Goal: Check status: Check status

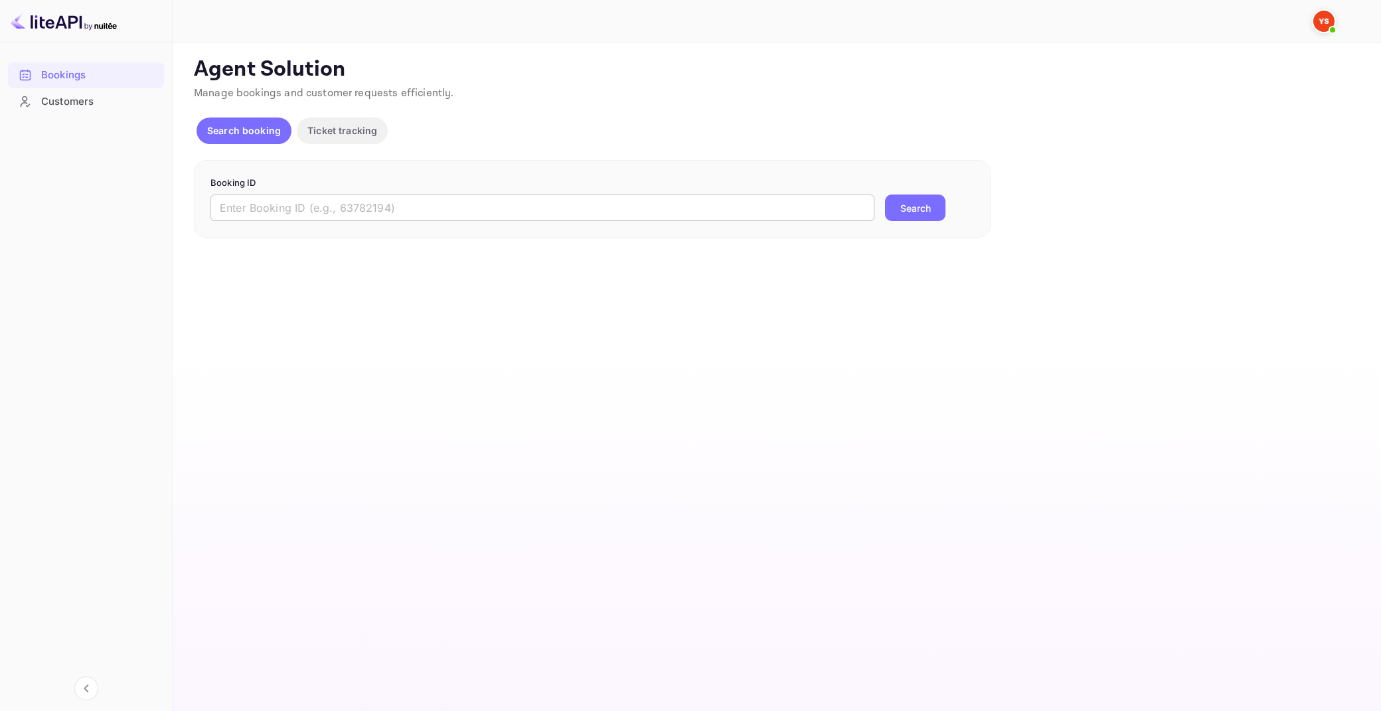
drag, startPoint x: 0, startPoint y: 0, endPoint x: 443, endPoint y: 200, distance: 485.8
click at [443, 200] on input "text" at bounding box center [542, 208] width 664 height 27
paste input "9763845"
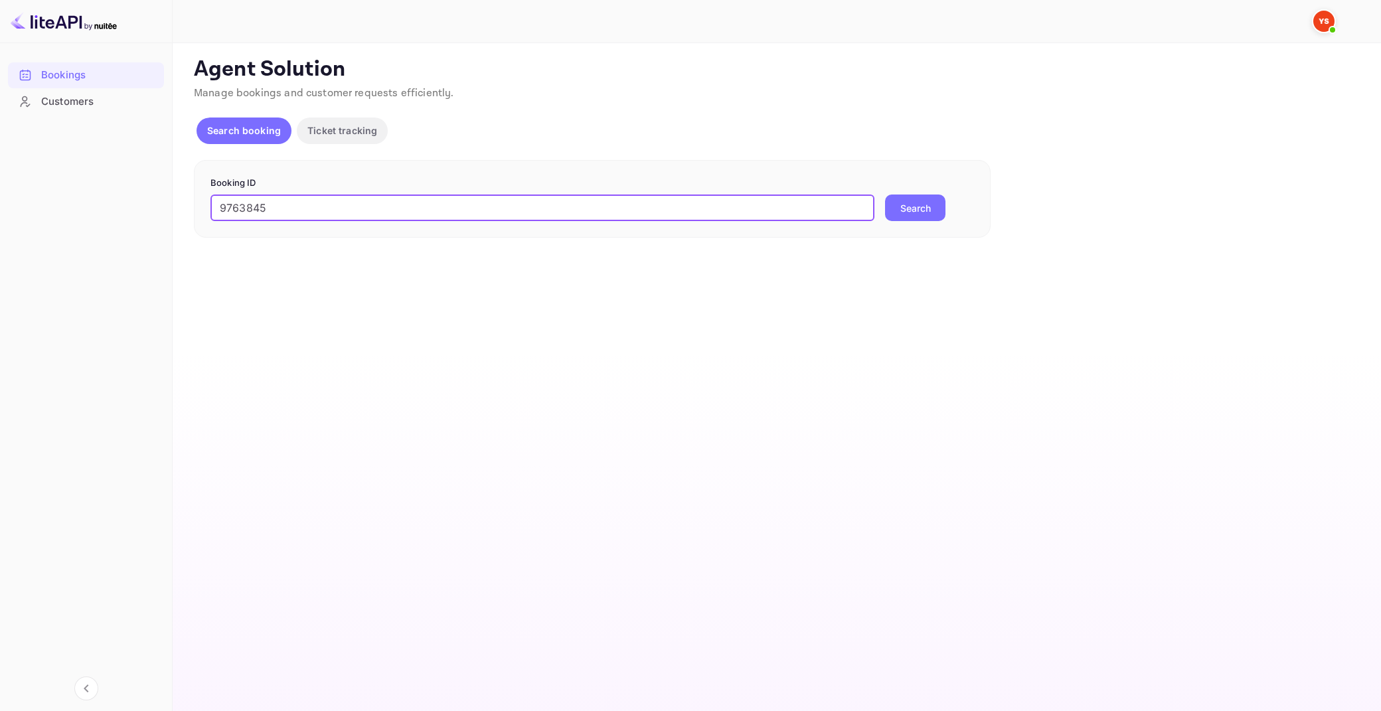
type input "9763845"
click at [885, 195] on button "Search" at bounding box center [915, 208] width 60 height 27
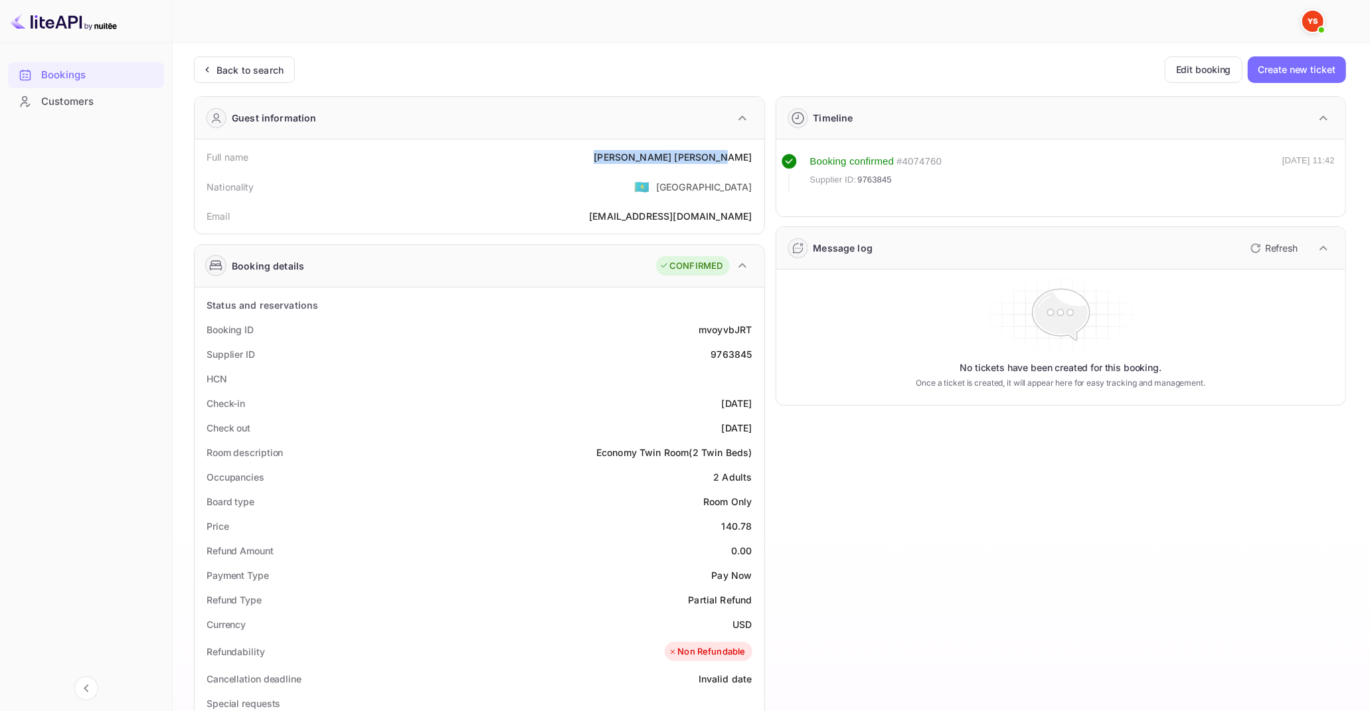
drag, startPoint x: 681, startPoint y: 154, endPoint x: 754, endPoint y: 157, distance: 72.4
click at [754, 157] on div "Full name [PERSON_NAME]" at bounding box center [479, 157] width 559 height 25
copy div "[PERSON_NAME]"
drag, startPoint x: 724, startPoint y: 522, endPoint x: 751, endPoint y: 528, distance: 27.7
click at [751, 528] on div "140.78" at bounding box center [737, 526] width 31 height 14
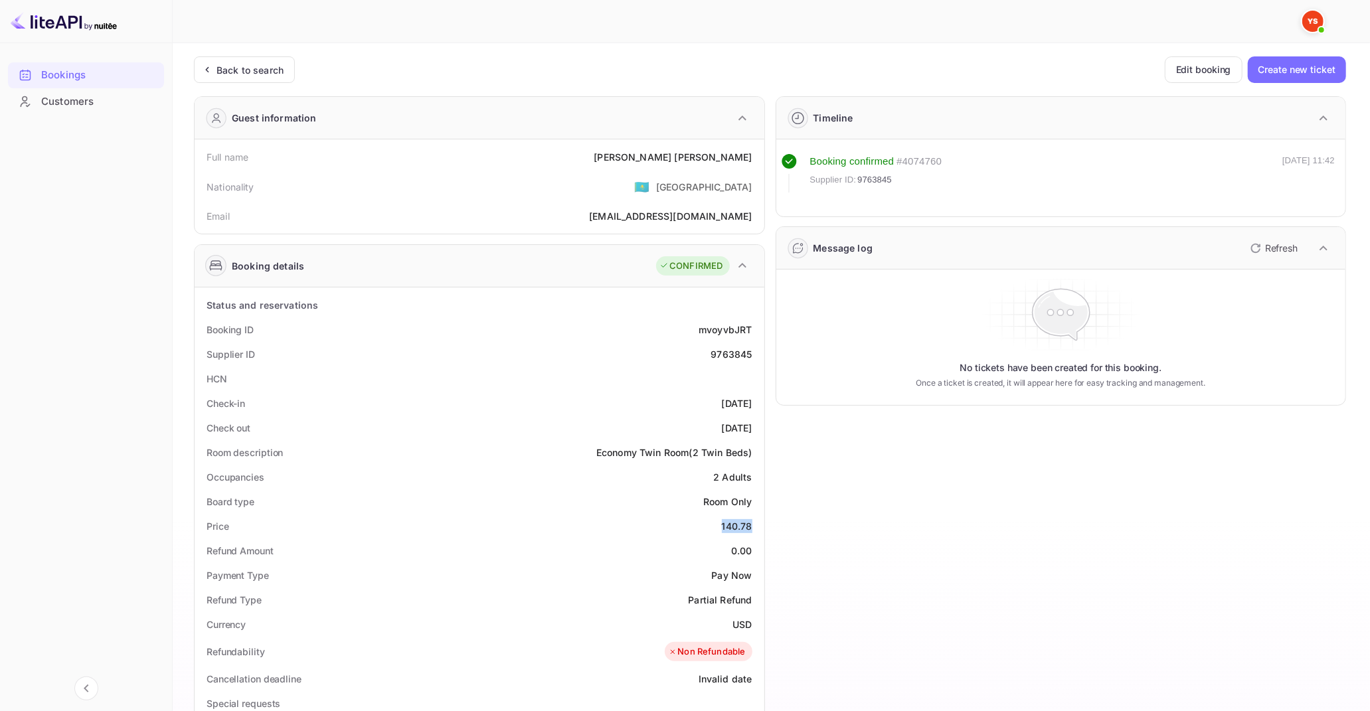
copy div "140.78"
drag, startPoint x: 733, startPoint y: 622, endPoint x: 750, endPoint y: 627, distance: 18.1
click at [750, 627] on div "USD" at bounding box center [741, 624] width 19 height 14
copy div "USD"
click at [204, 67] on icon at bounding box center [207, 69] width 14 height 13
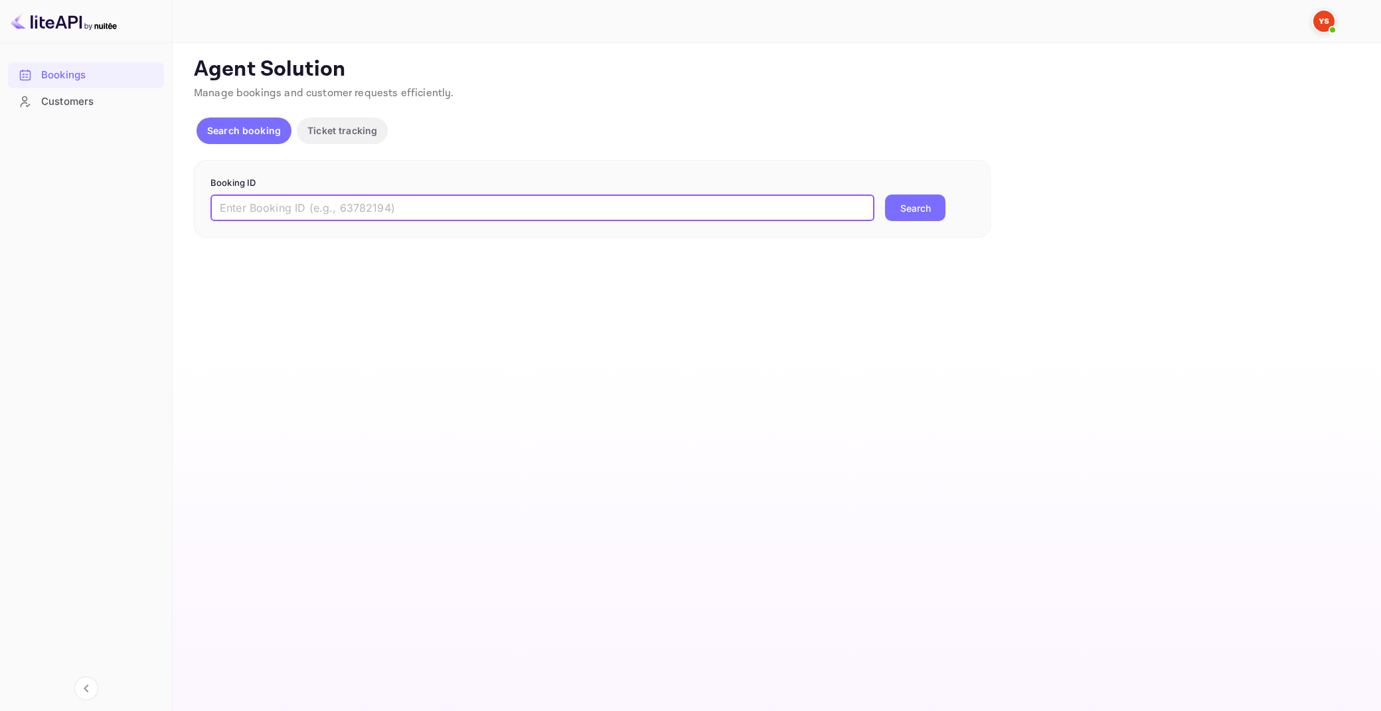
click at [430, 210] on input "text" at bounding box center [542, 208] width 664 height 27
paste input "9516563"
type input "9516563"
click at [885, 195] on button "Search" at bounding box center [915, 208] width 60 height 27
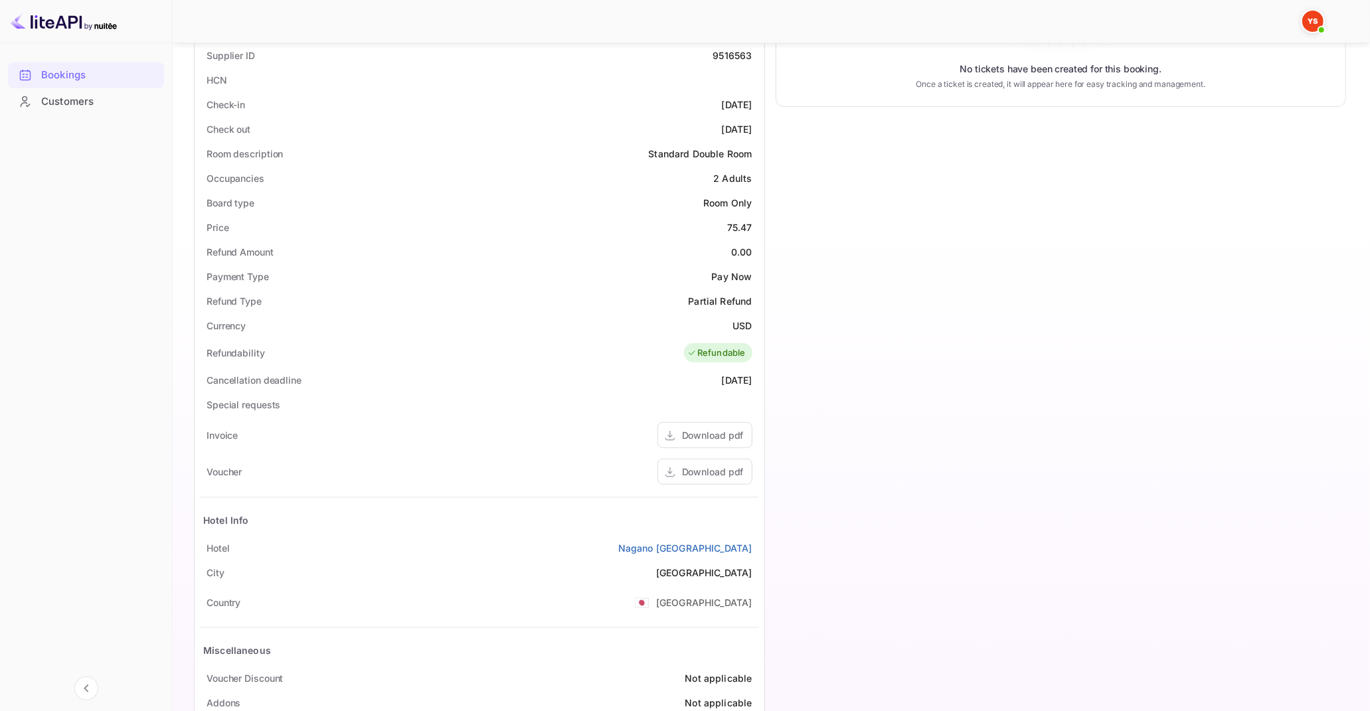
scroll to position [355, 0]
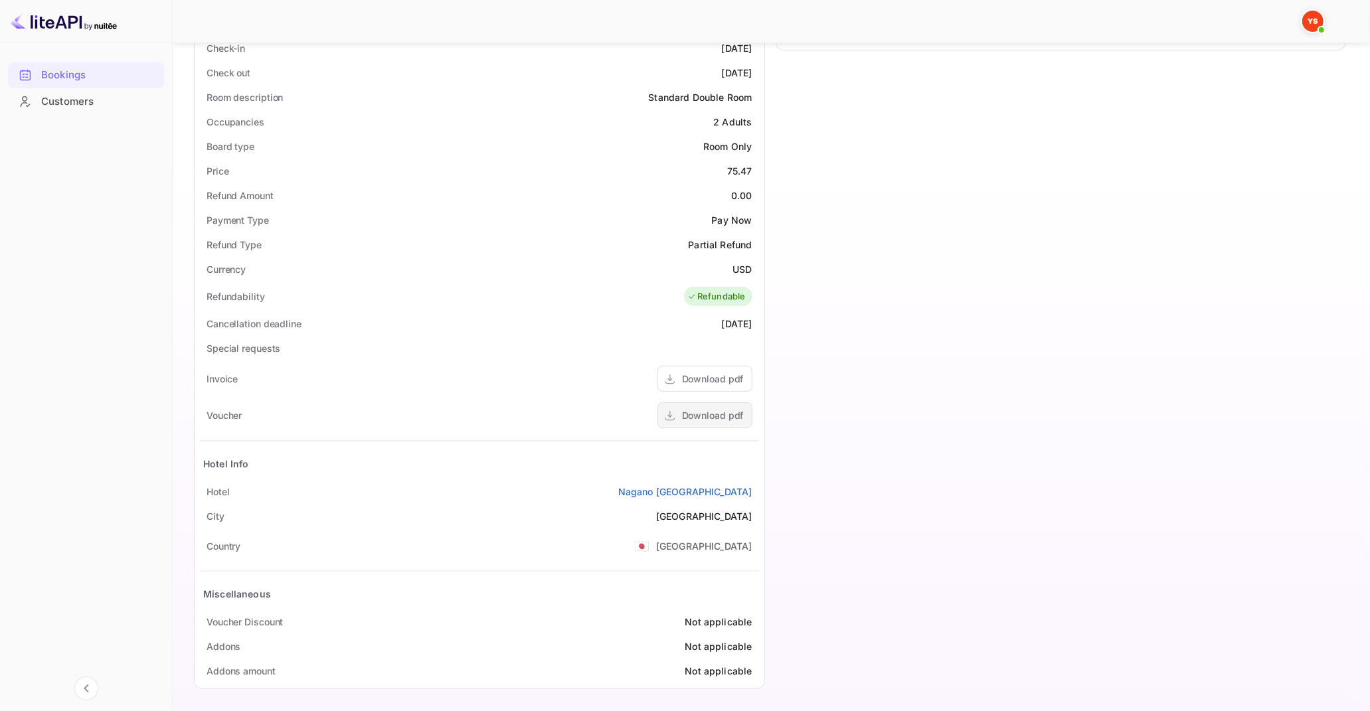
click at [687, 414] on div "Download pdf" at bounding box center [713, 415] width 62 height 14
